Goal: Information Seeking & Learning: Learn about a topic

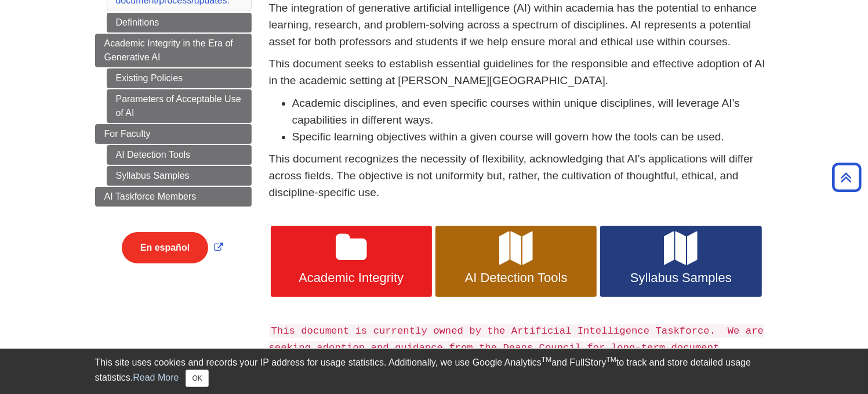
scroll to position [129, 0]
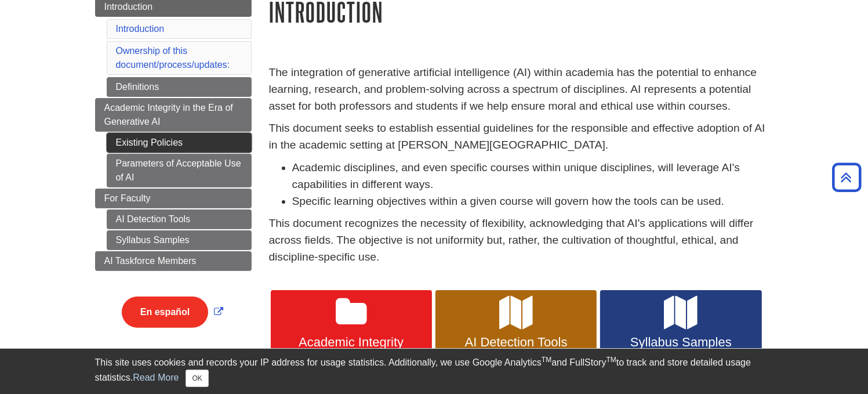
click at [185, 141] on link "Existing Policies" at bounding box center [179, 143] width 145 height 20
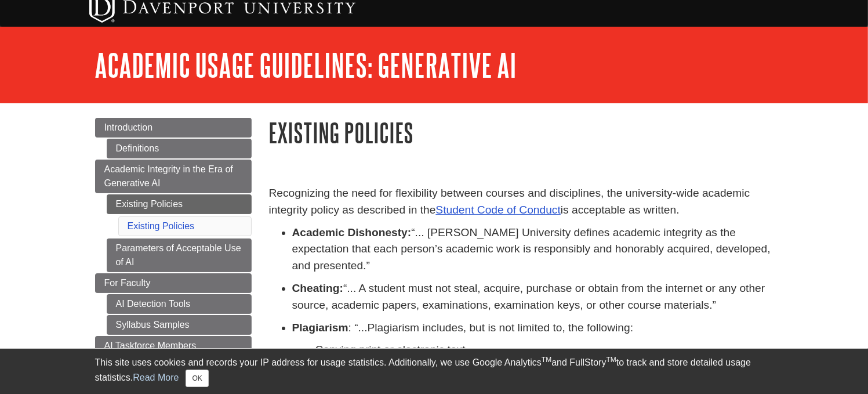
scroll to position [72, 0]
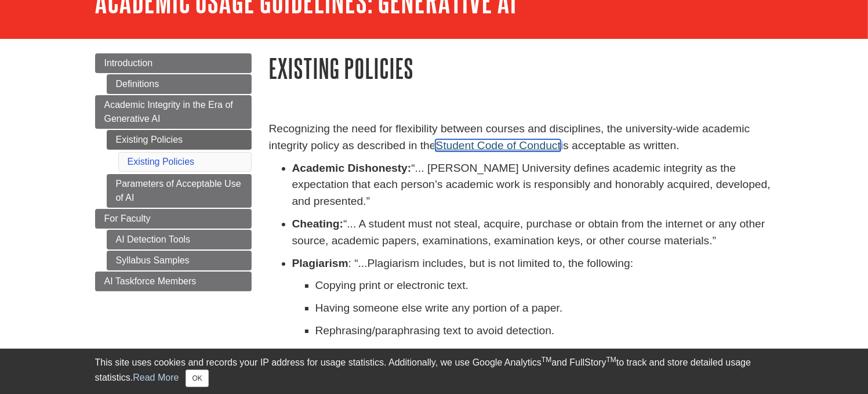
click at [513, 145] on link "Student Code of Conduct" at bounding box center [497, 145] width 125 height 12
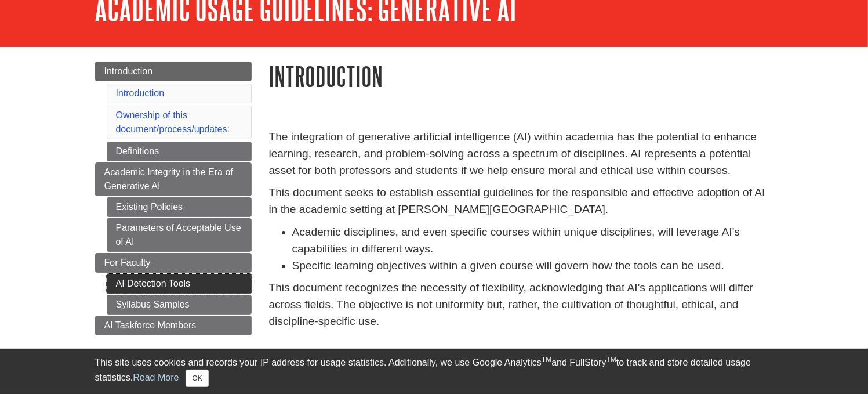
scroll to position [129, 0]
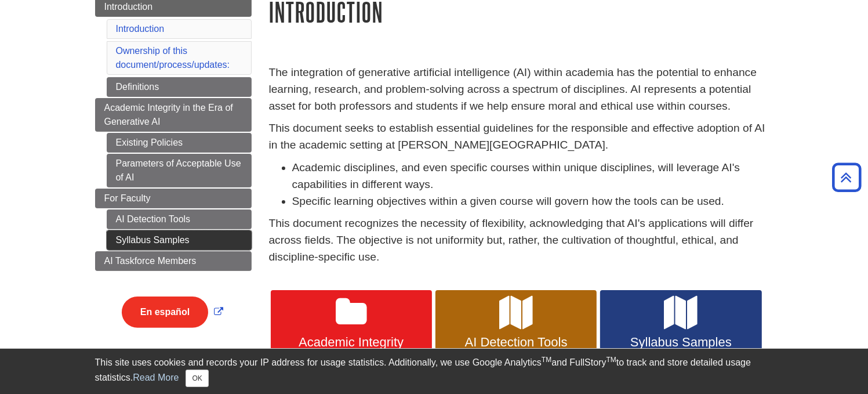
click at [187, 236] on link "Syllabus Samples" at bounding box center [179, 240] width 145 height 20
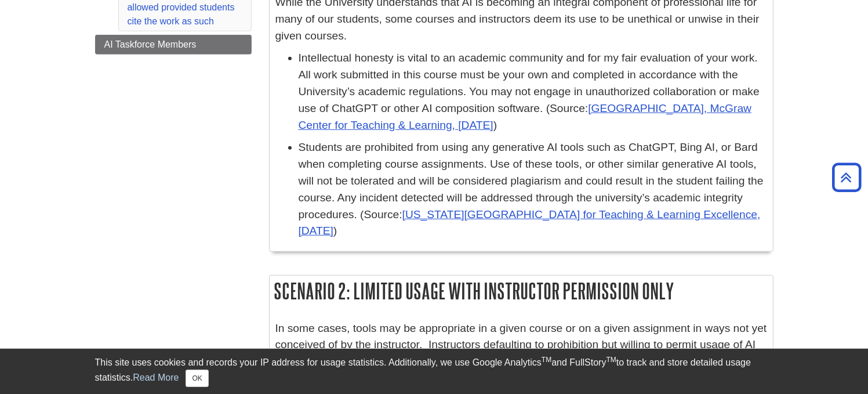
scroll to position [445, 0]
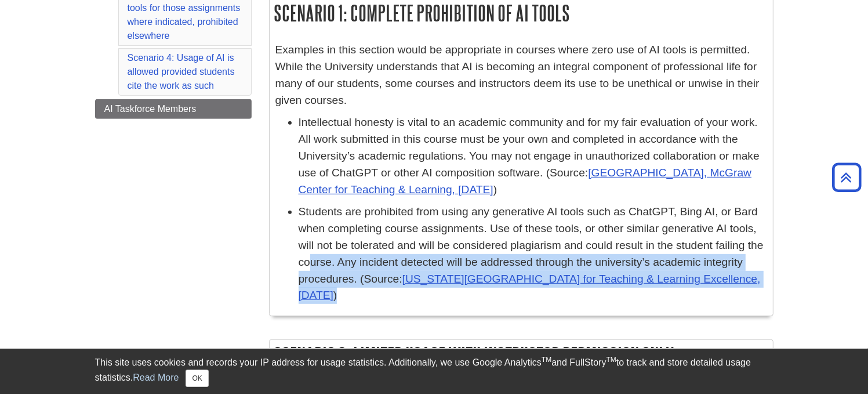
drag, startPoint x: 394, startPoint y: 295, endPoint x: 309, endPoint y: 265, distance: 90.4
click at [309, 265] on p "Students are prohibited from using any generative AI tools such as ChatGPT, Bin…" at bounding box center [532, 253] width 468 height 100
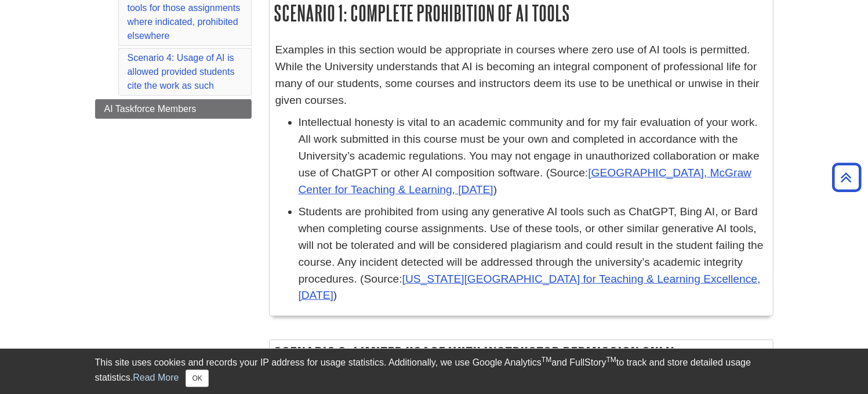
click at [546, 224] on p "Students are prohibited from using any generative AI tools such as ChatGPT, Bin…" at bounding box center [532, 253] width 468 height 100
click at [409, 294] on p "Students are prohibited from using any generative AI tools such as ChatGPT, Bin…" at bounding box center [532, 253] width 468 height 100
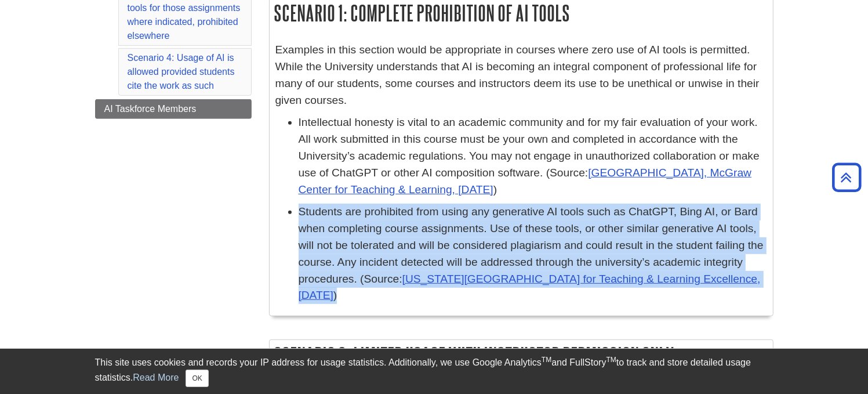
drag, startPoint x: 403, startPoint y: 294, endPoint x: 293, endPoint y: 210, distance: 138.1
click at [293, 210] on ul "Intellectual honesty is vital to an academic community and for my fair evaluati…" at bounding box center [520, 209] width 491 height 190
copy p "Students are prohibited from using any generative AI tools such as ChatGPT, Bin…"
